Goal: Information Seeking & Learning: Understand process/instructions

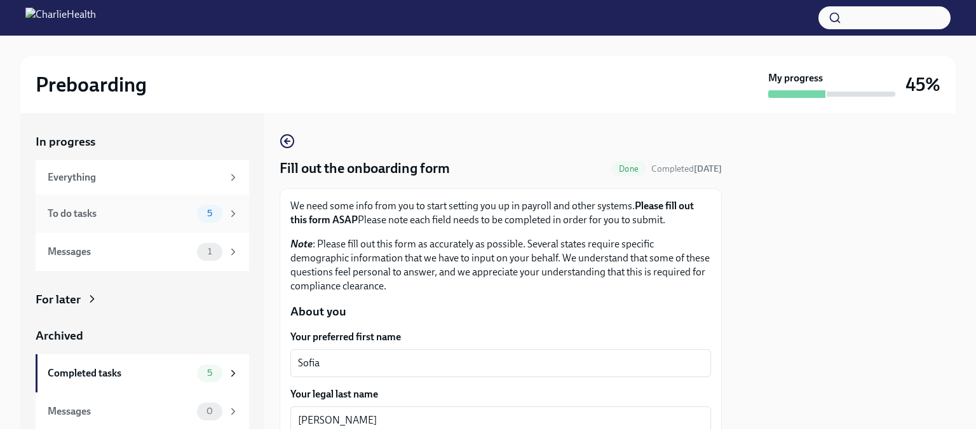
click at [119, 219] on div "To do tasks" at bounding box center [120, 214] width 144 height 14
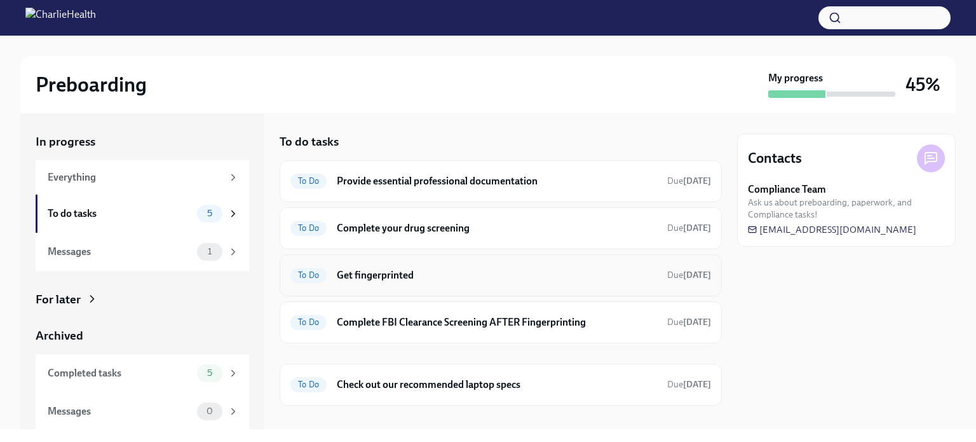
click at [426, 291] on div "To Do Get fingerprinted Due [DATE]" at bounding box center [501, 275] width 442 height 42
click at [329, 273] on div "To Do Get fingerprinted Due [DATE]" at bounding box center [500, 275] width 421 height 20
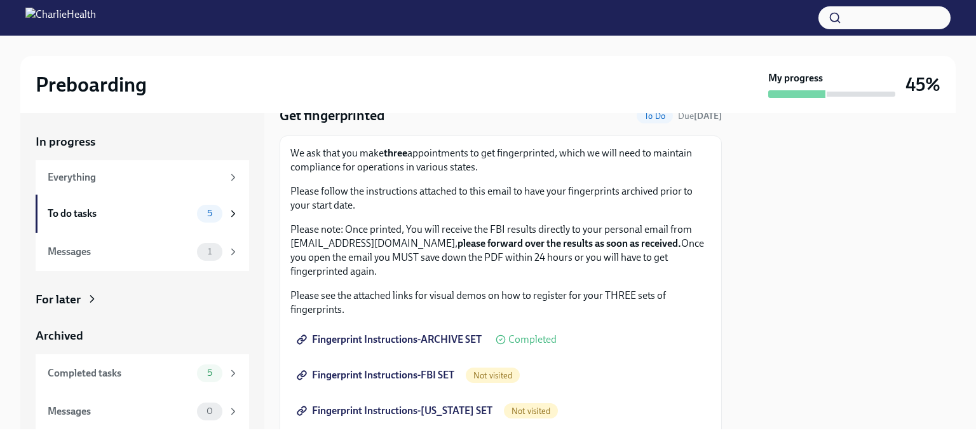
scroll to position [191, 0]
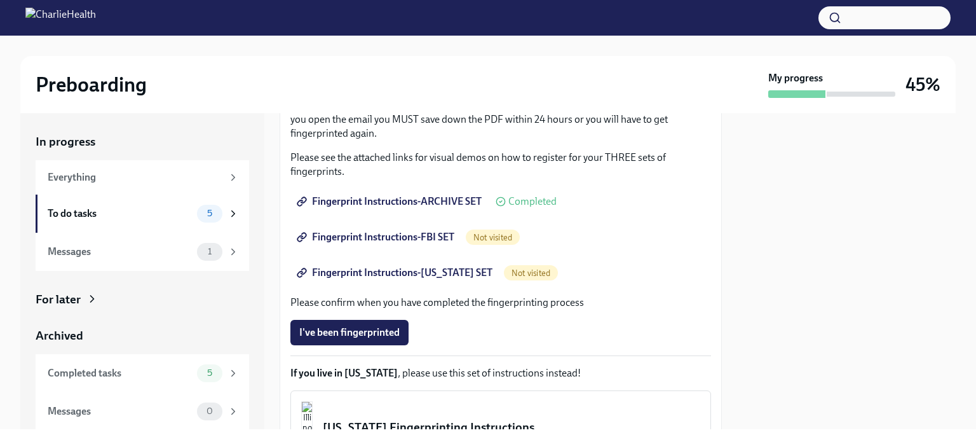
click at [423, 234] on span "Fingerprint Instructions-FBI SET" at bounding box center [376, 237] width 155 height 13
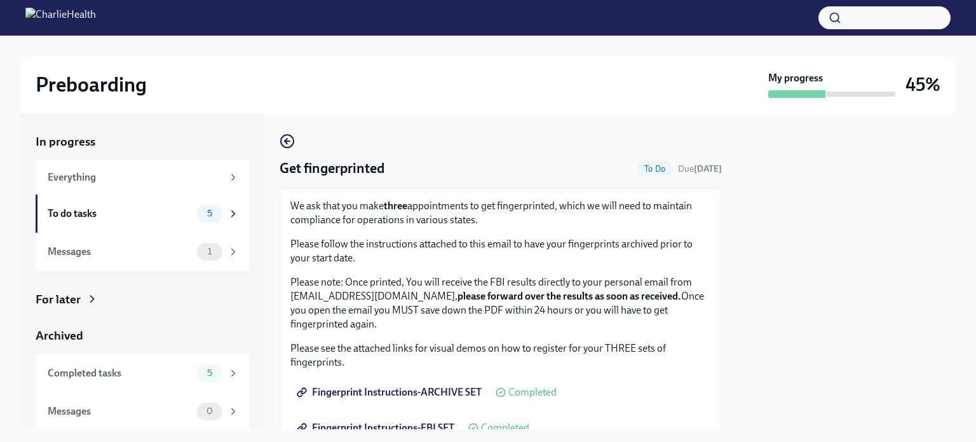
scroll to position [127, 0]
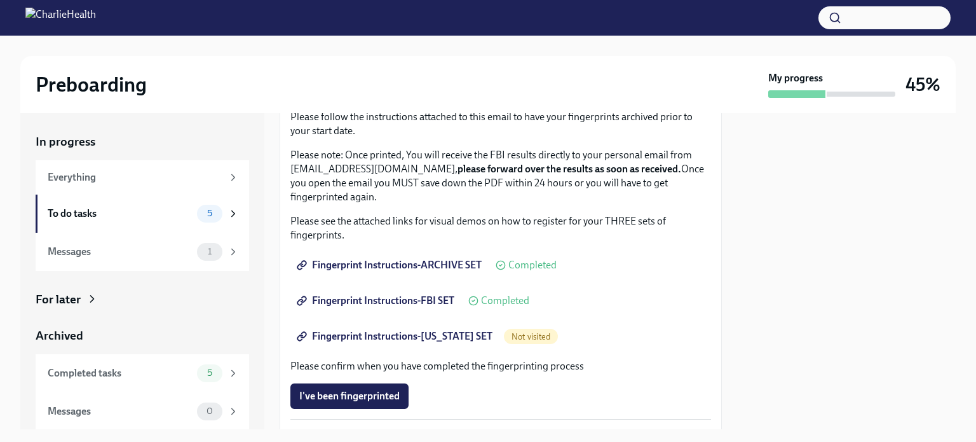
click at [463, 335] on span "Fingerprint Instructions-[US_STATE] SET" at bounding box center [395, 336] width 193 height 13
click at [427, 299] on span "Fingerprint Instructions-FBI SET" at bounding box center [376, 300] width 155 height 13
click at [419, 330] on span "Fingerprint Instructions-[US_STATE] SET" at bounding box center [395, 336] width 193 height 13
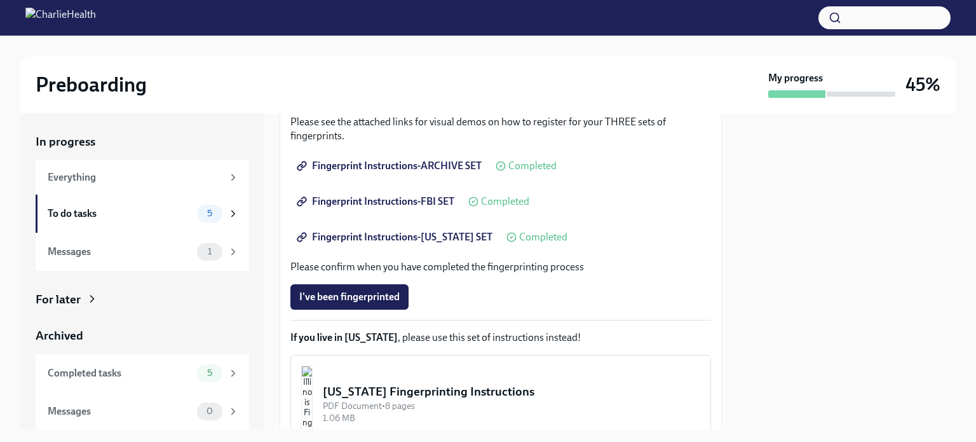
scroll to position [261, 0]
